Goal: Navigation & Orientation: Understand site structure

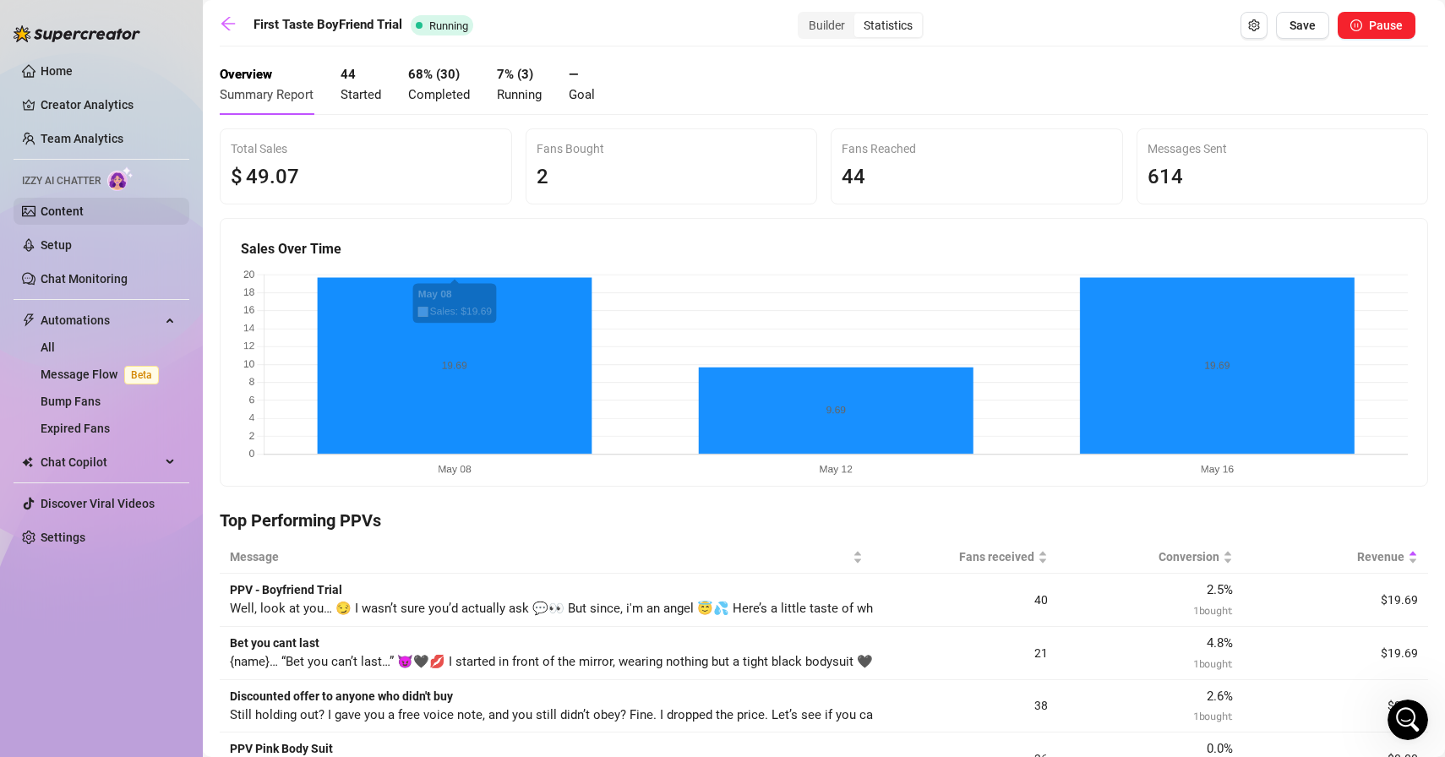
click at [53, 205] on link "Content" at bounding box center [62, 212] width 43 height 14
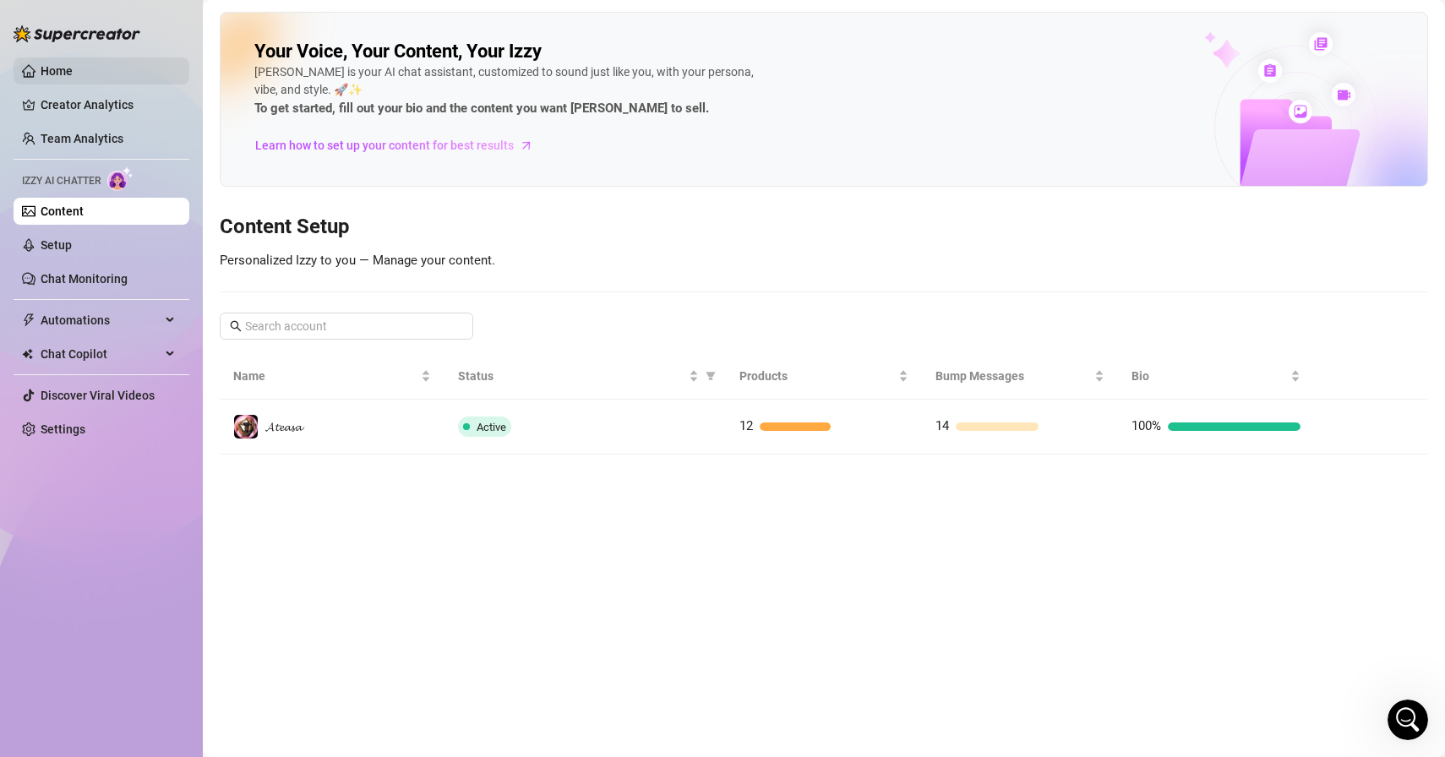
click at [57, 74] on link "Home" at bounding box center [57, 71] width 32 height 14
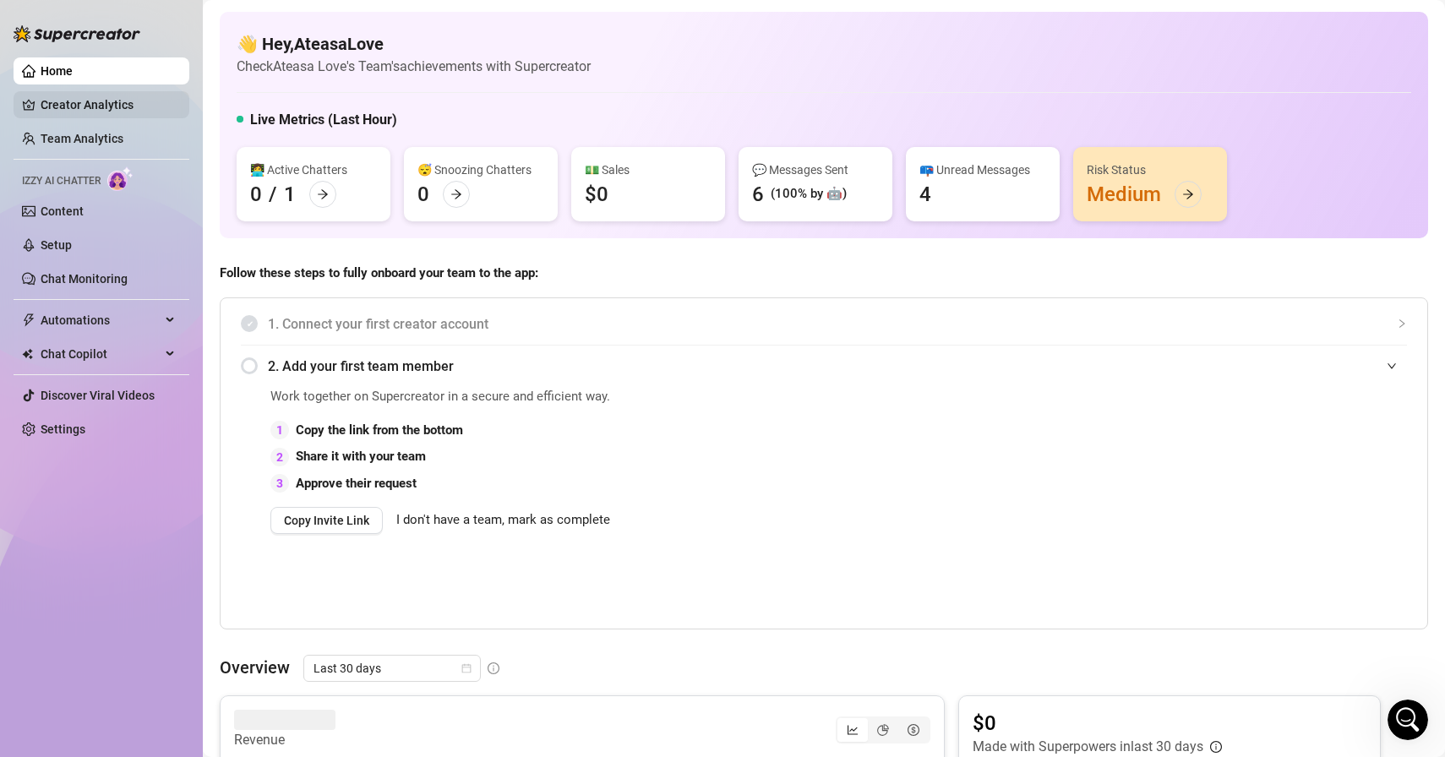
click at [105, 103] on link "Creator Analytics" at bounding box center [108, 104] width 135 height 27
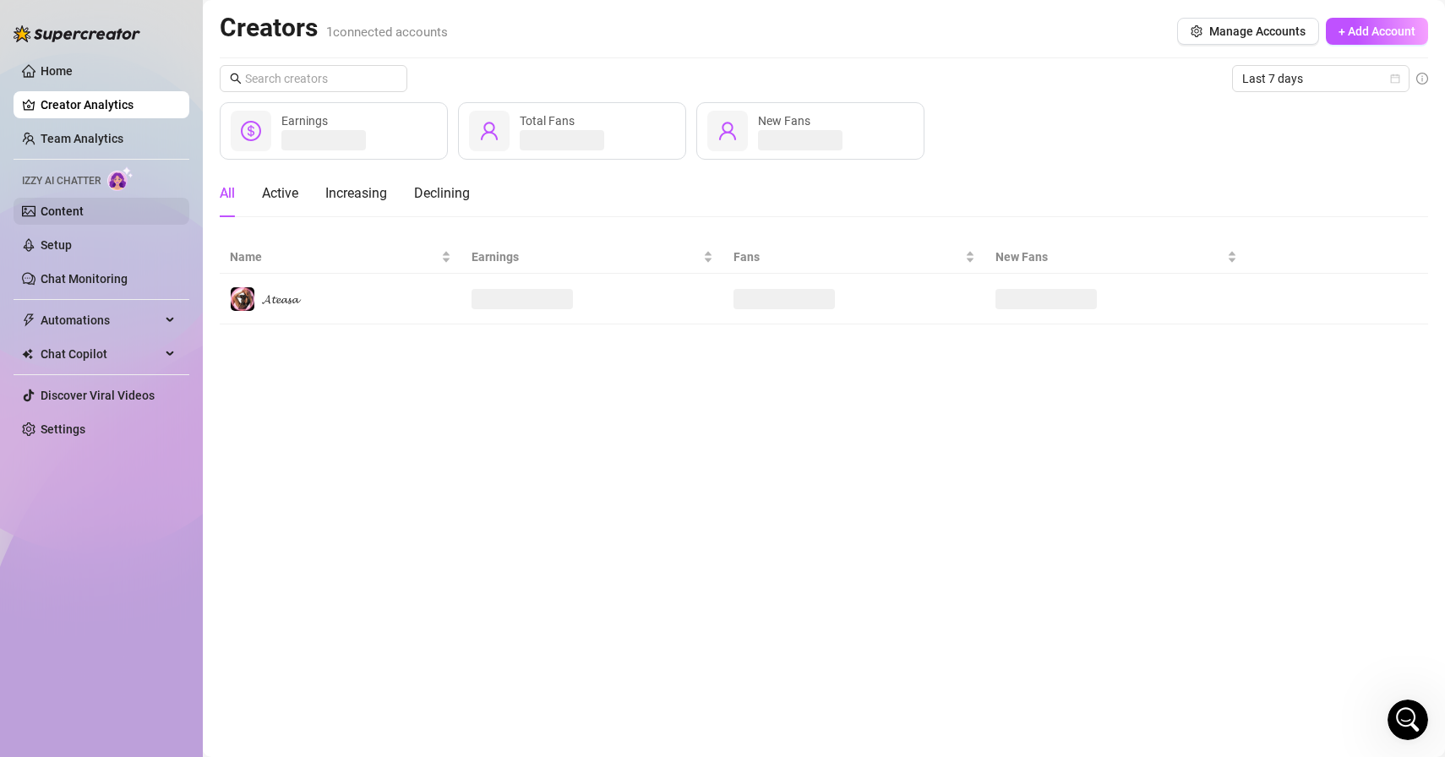
click at [52, 207] on link "Content" at bounding box center [62, 212] width 43 height 14
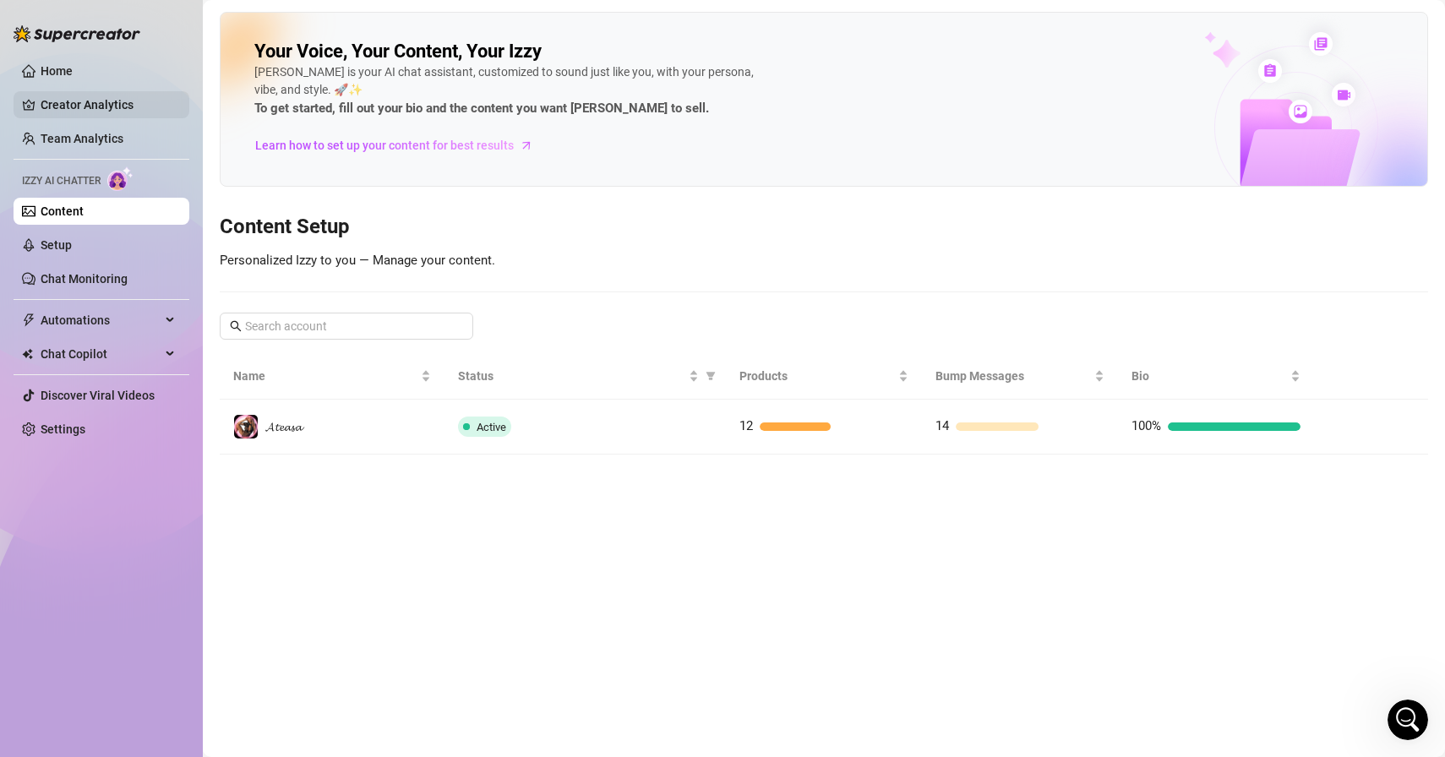
click at [79, 106] on link "Creator Analytics" at bounding box center [108, 104] width 135 height 27
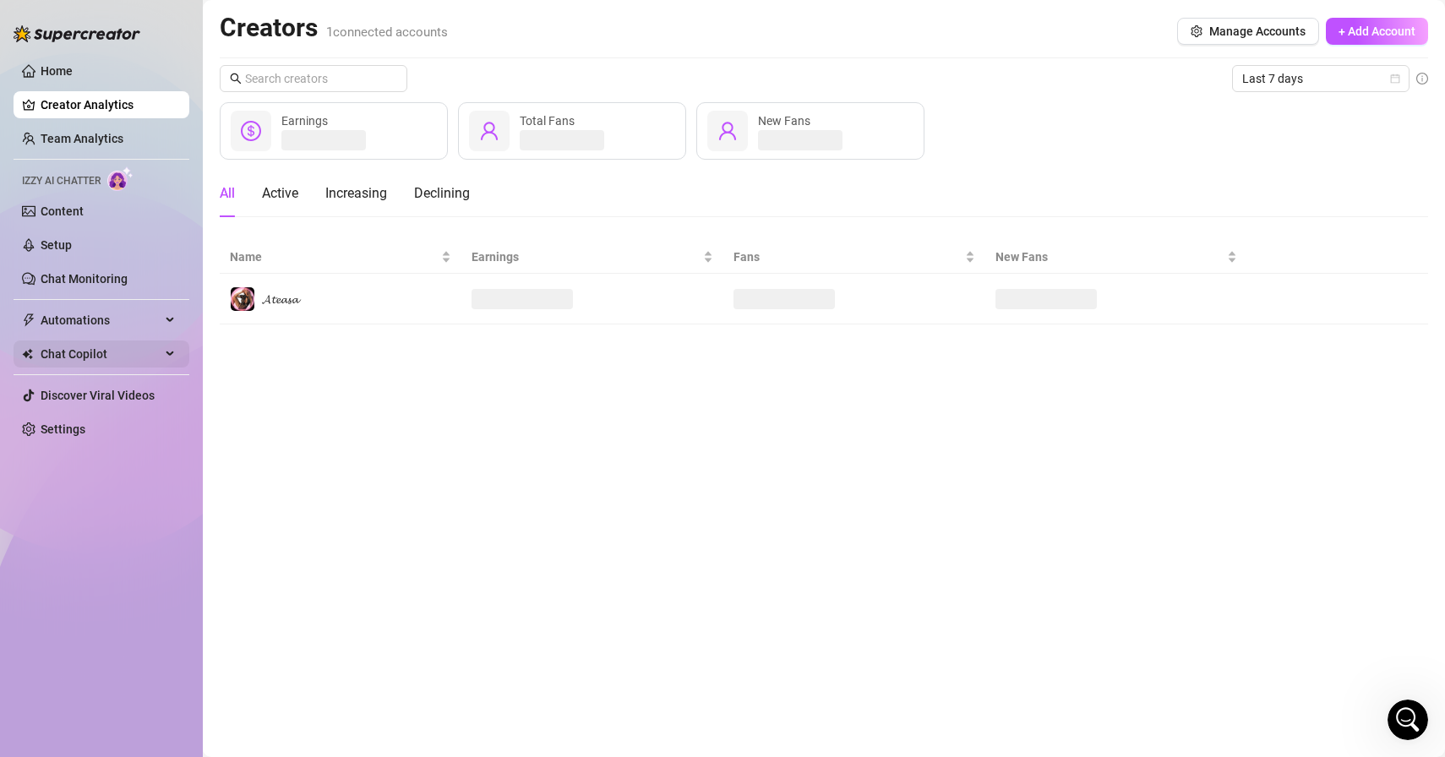
click at [168, 344] on div "Chat Copilot" at bounding box center [102, 354] width 176 height 27
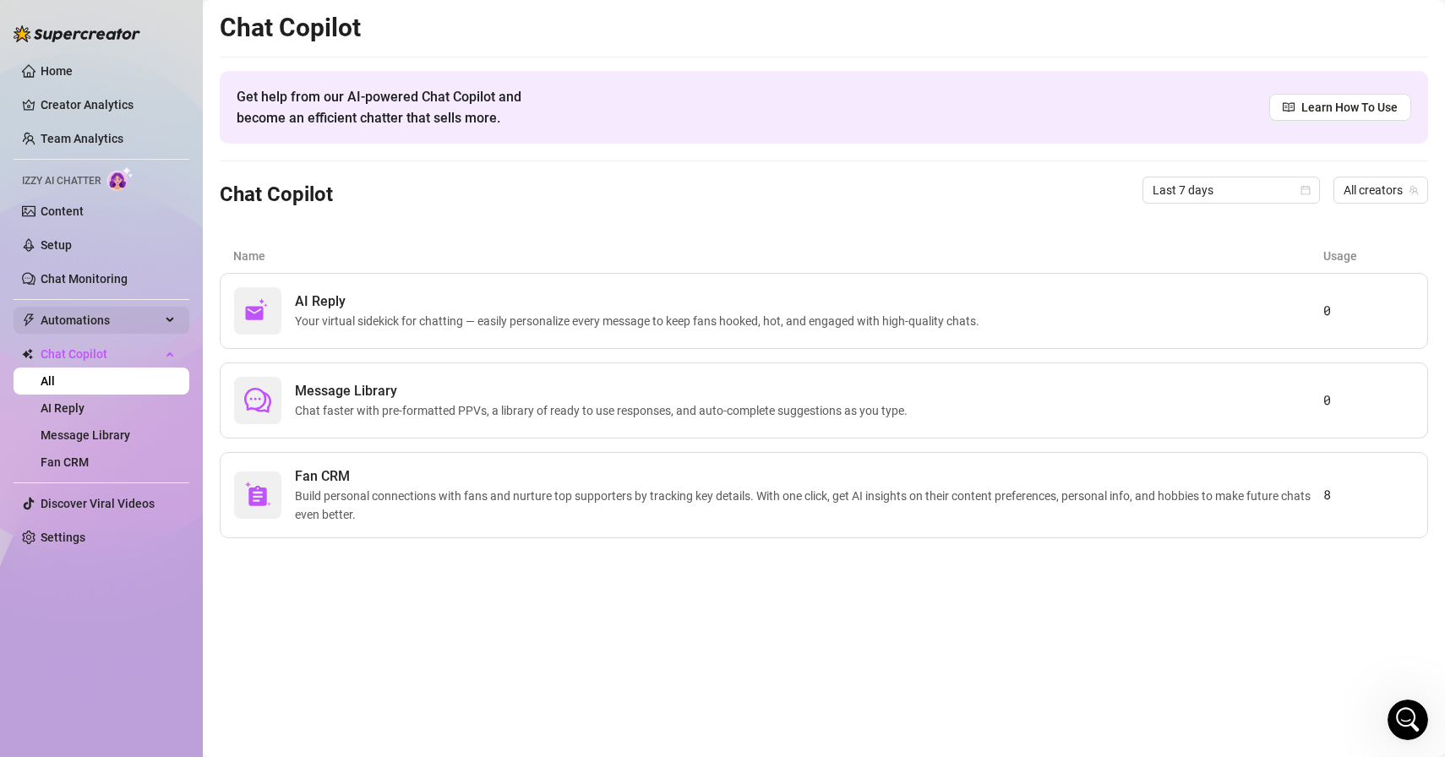
click at [168, 320] on icon at bounding box center [171, 320] width 8 height 0
